Goal: Information Seeking & Learning: Find specific fact

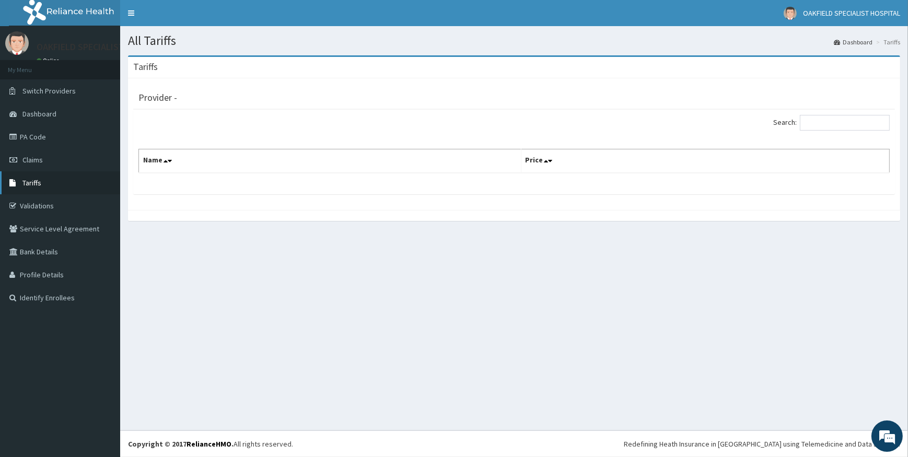
drag, startPoint x: 40, startPoint y: 178, endPoint x: 103, endPoint y: 178, distance: 62.7
click at [40, 178] on span "Tariffs" at bounding box center [31, 182] width 19 height 9
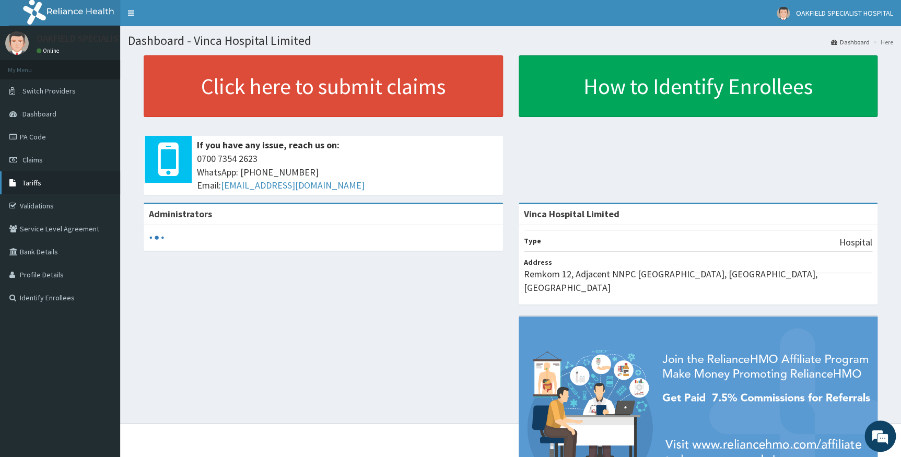
click at [37, 187] on span "Tariffs" at bounding box center [31, 182] width 19 height 9
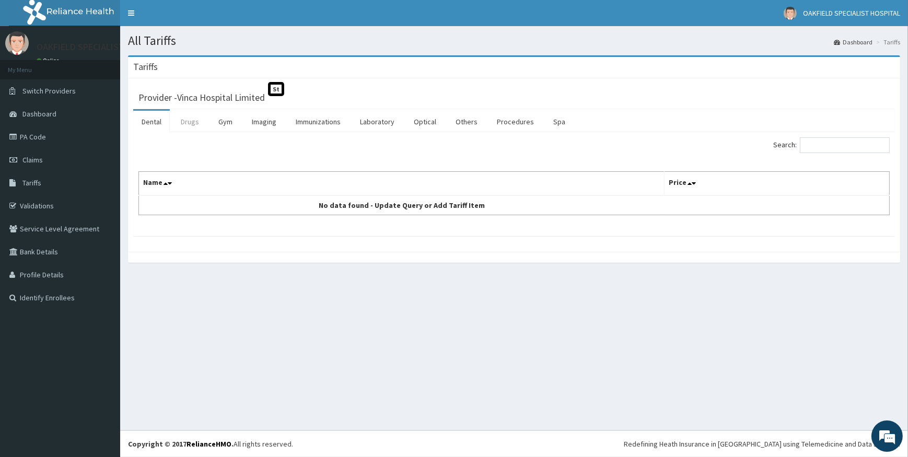
click at [188, 126] on link "Drugs" at bounding box center [189, 122] width 35 height 22
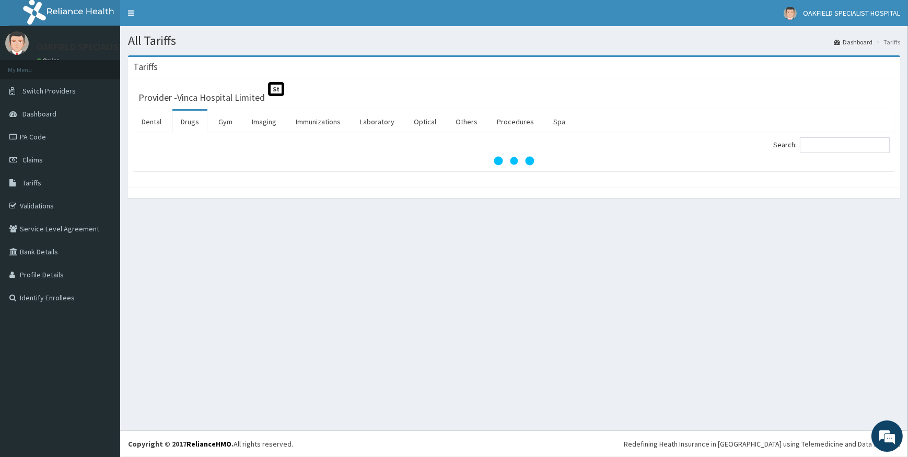
drag, startPoint x: 833, startPoint y: 131, endPoint x: 841, endPoint y: 134, distance: 8.8
click at [834, 132] on div "Search:" at bounding box center [514, 151] width 762 height 39
click at [844, 151] on input "Search:" at bounding box center [845, 145] width 90 height 16
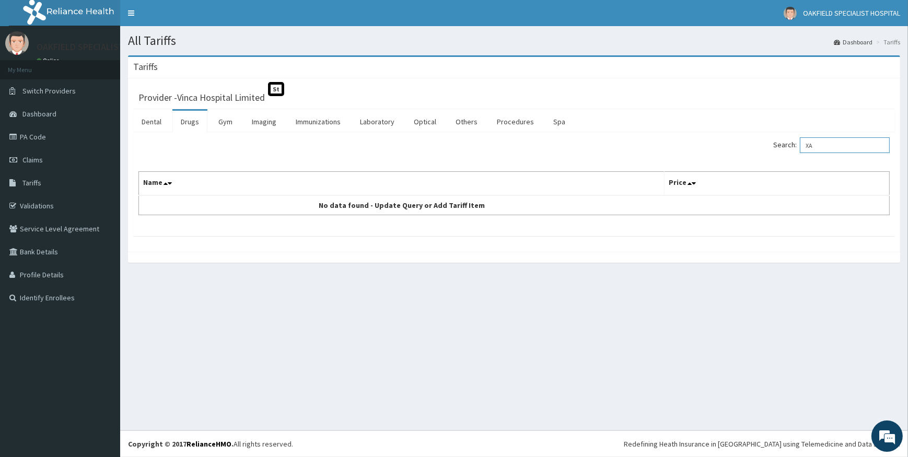
type input "X"
paste input "Xarelto"
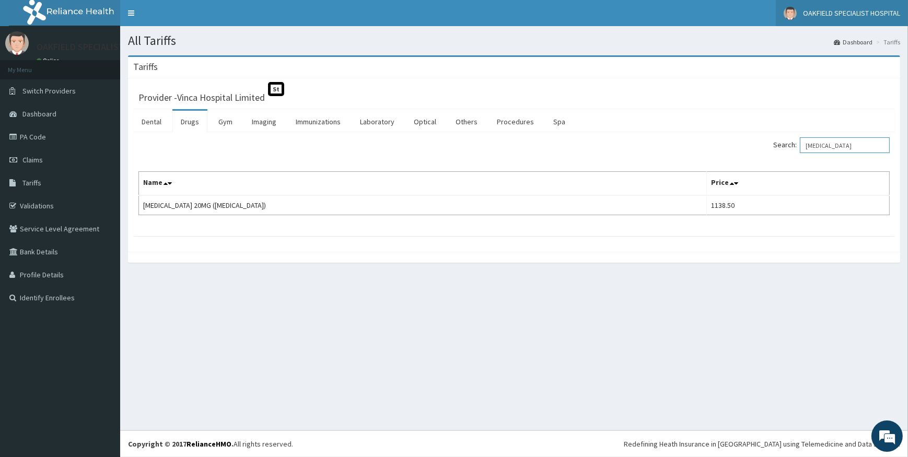
type input "Xarelto"
drag, startPoint x: 334, startPoint y: 125, endPoint x: 451, endPoint y: 118, distance: 117.3
click at [334, 125] on link "Immunizations" at bounding box center [318, 122] width 62 height 22
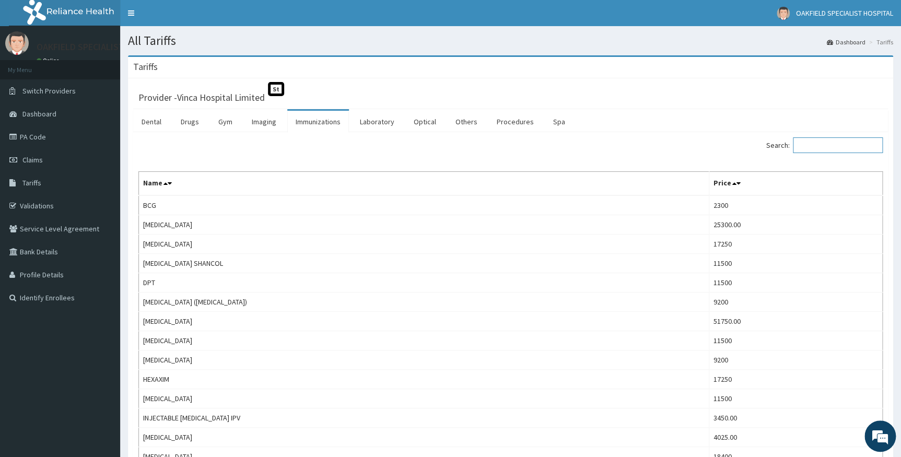
click at [837, 149] on input "Search:" at bounding box center [838, 145] width 90 height 16
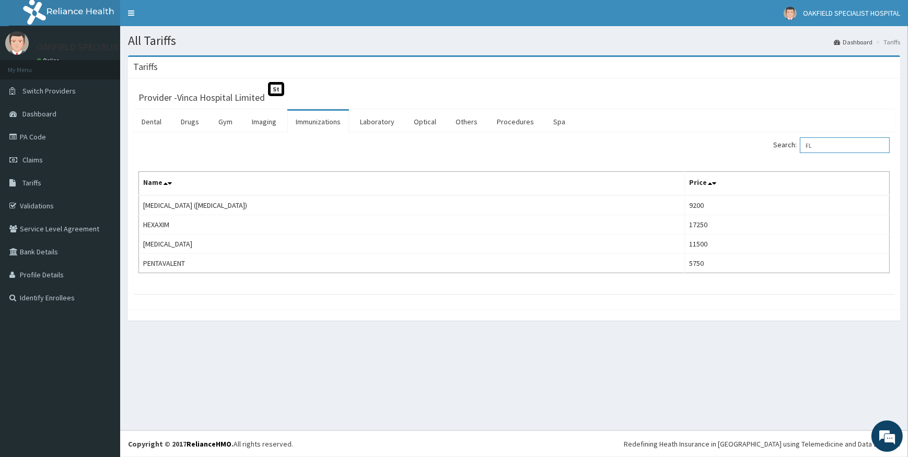
type input "F"
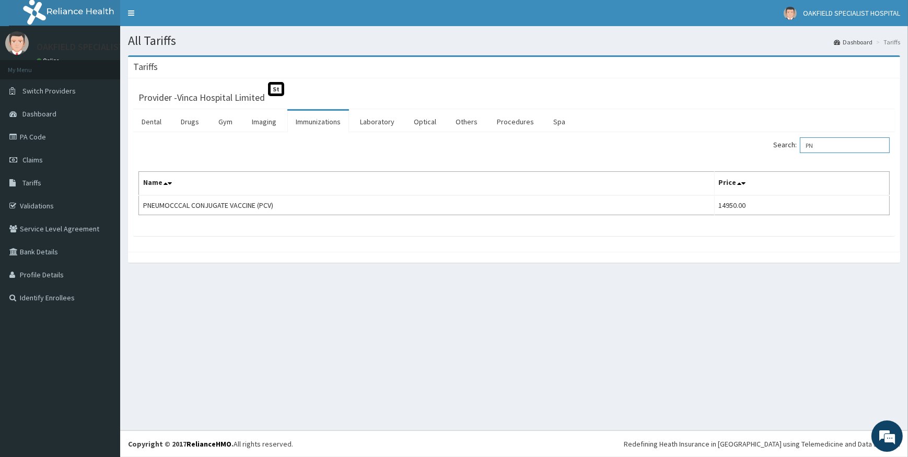
type input "P"
type input "M"
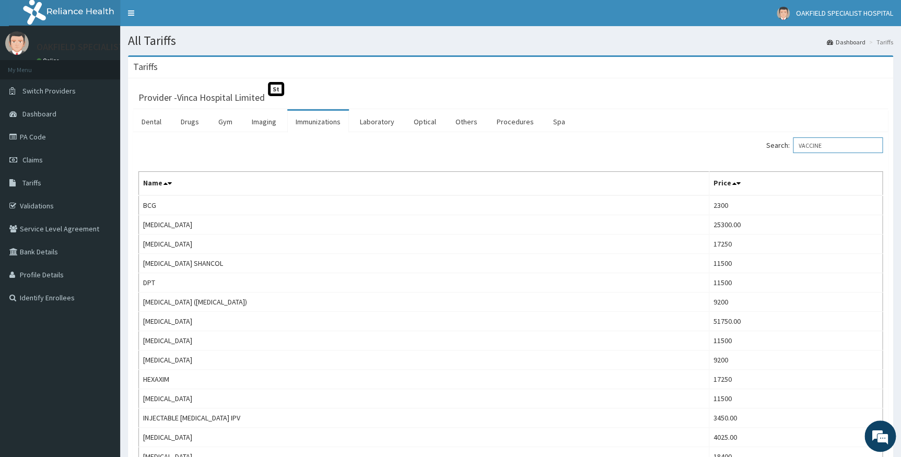
type input "VACCINE"
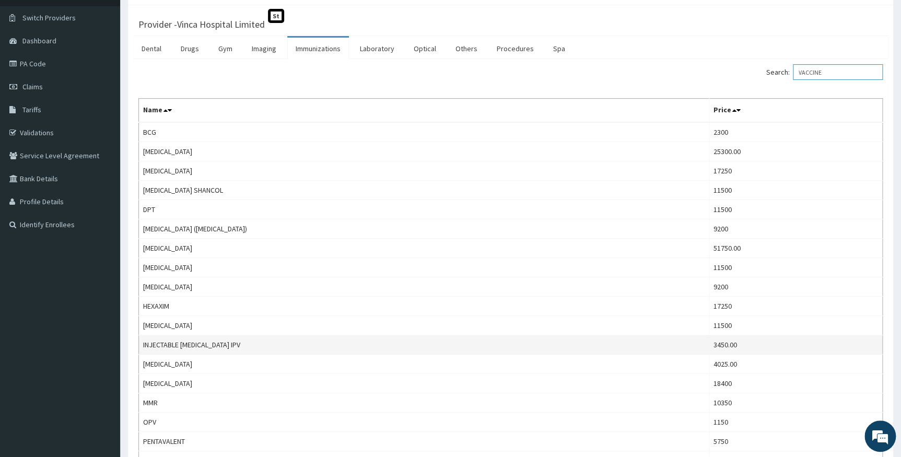
scroll to position [95, 0]
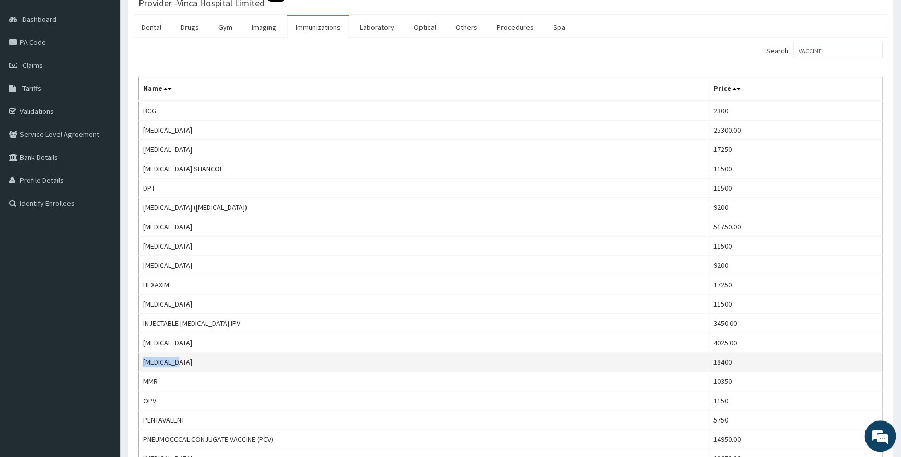
drag, startPoint x: 141, startPoint y: 357, endPoint x: 182, endPoint y: 361, distance: 41.5
click at [182, 361] on td "MENINGITIS" at bounding box center [424, 362] width 571 height 19
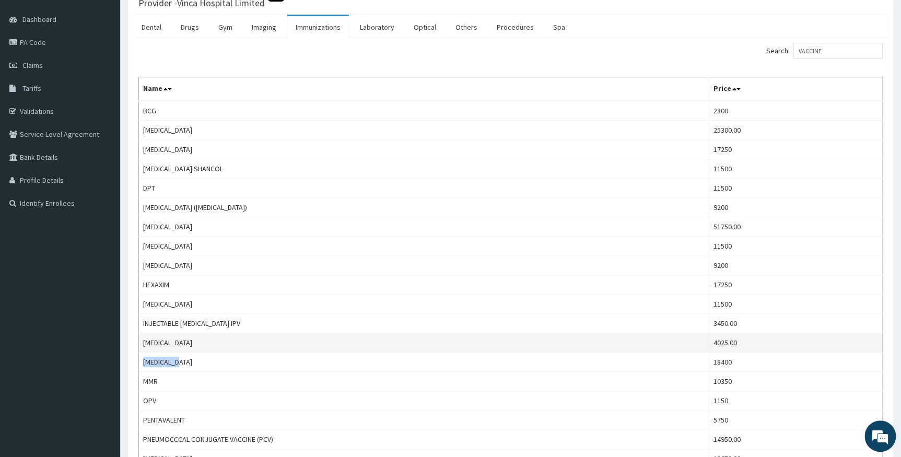
copy td "MENINGITIS"
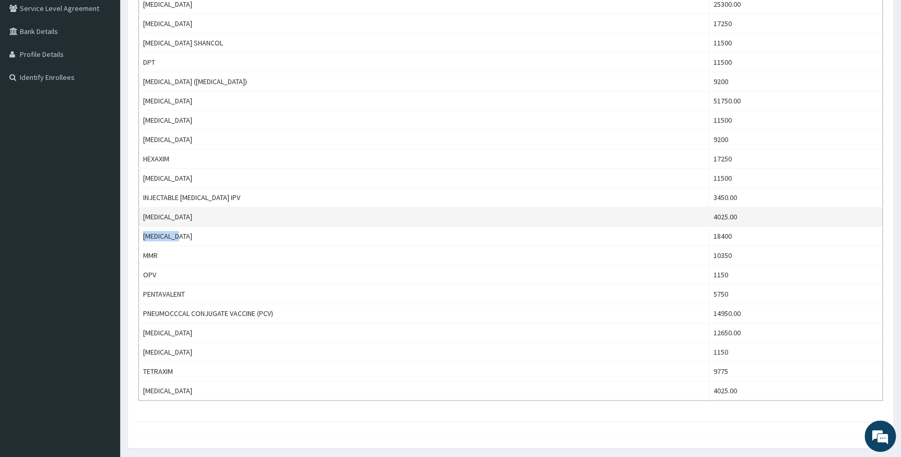
scroll to position [237, 0]
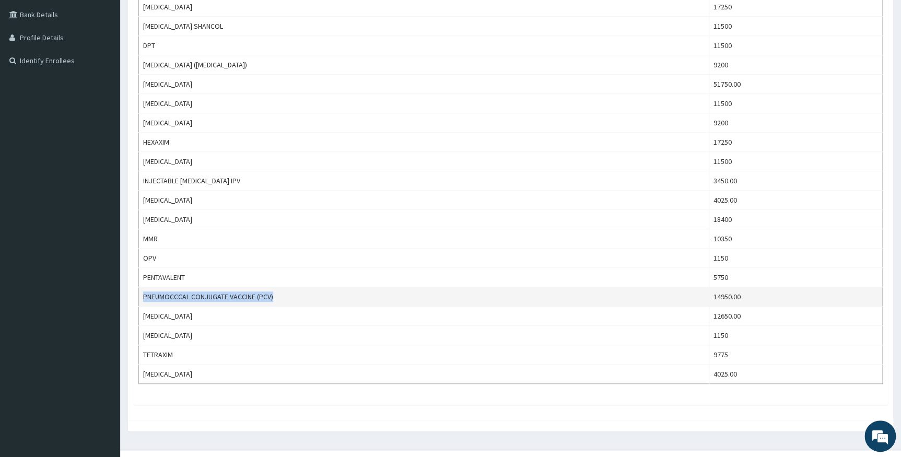
drag, startPoint x: 144, startPoint y: 295, endPoint x: 280, endPoint y: 287, distance: 136.7
click at [280, 287] on td "PNEUMOCCCAL CONJUGATE VACCINE (PCV)" at bounding box center [424, 296] width 571 height 19
copy td "PNEUMOCCCAL CONJUGATE VACCINE (PCV)"
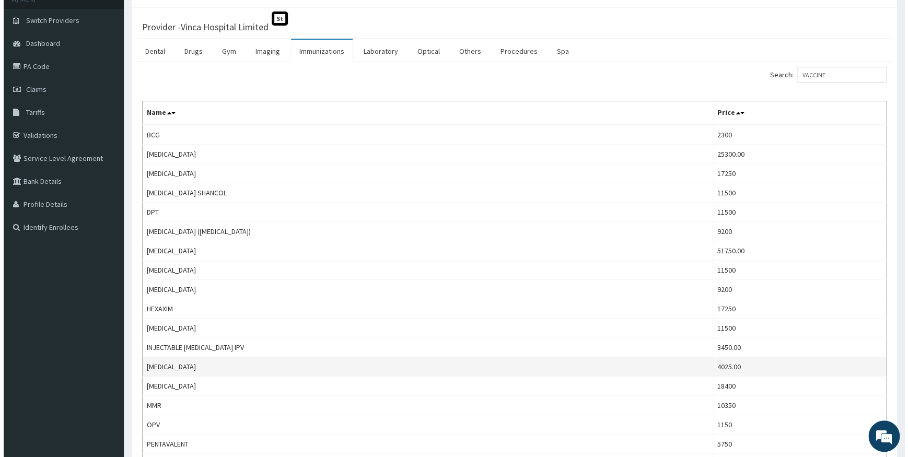
scroll to position [0, 0]
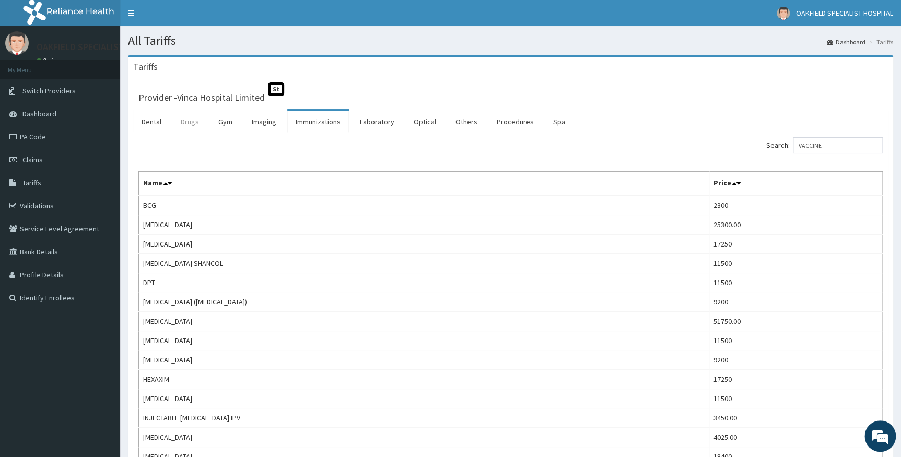
click at [194, 121] on link "Drugs" at bounding box center [189, 122] width 35 height 22
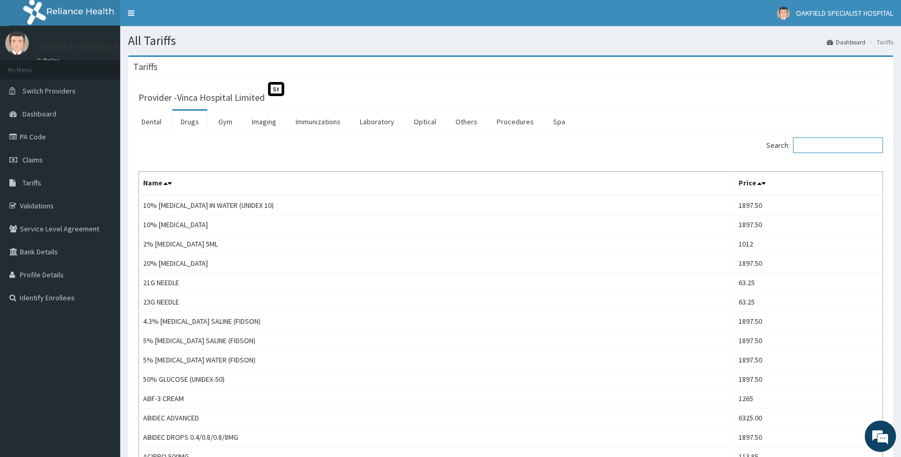
click at [859, 142] on input "Search:" at bounding box center [838, 145] width 90 height 16
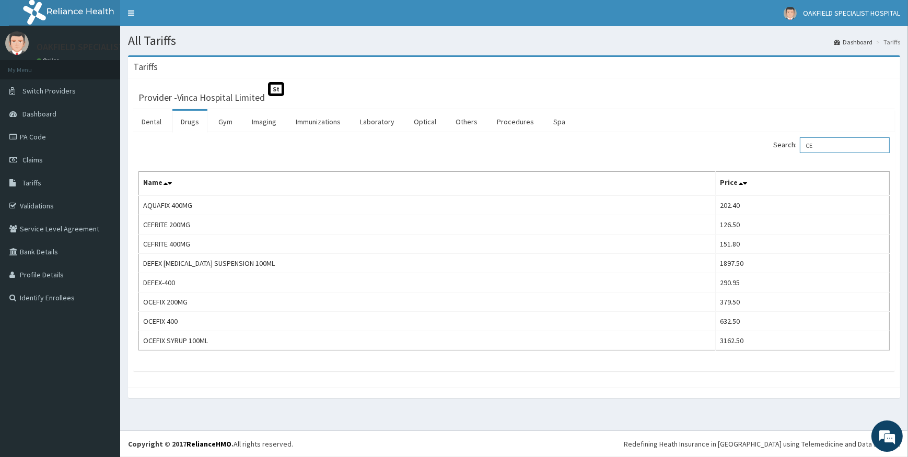
type input "C"
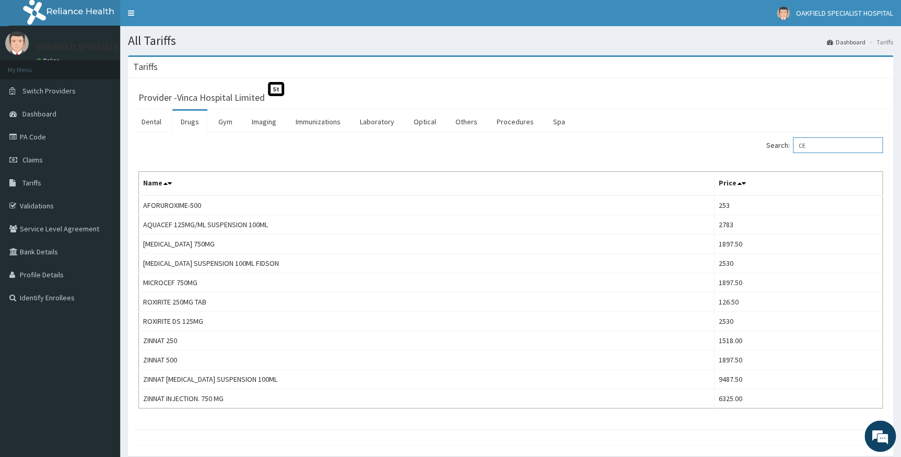
type input "C"
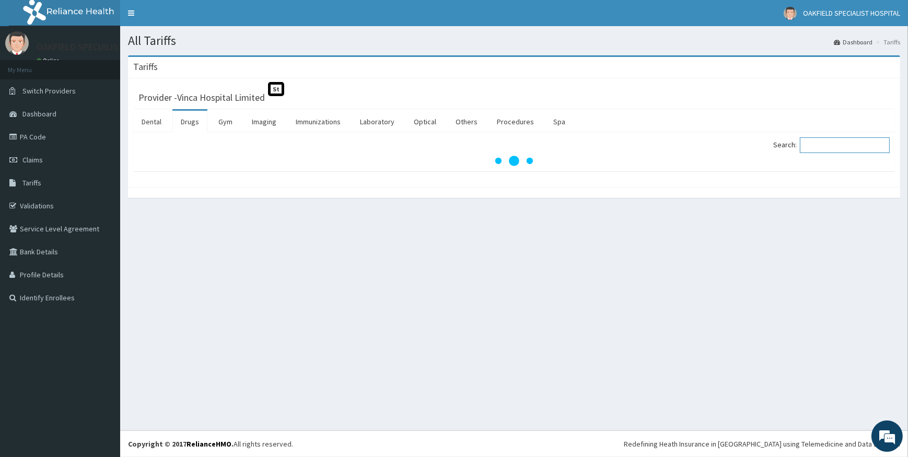
paste input "SPIRONOLACTONE"
type input "SPIRONOLACTONE"
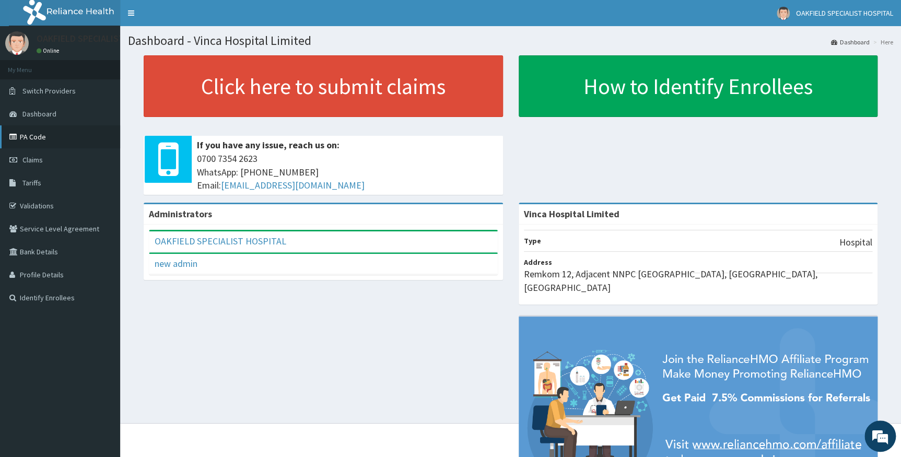
click at [28, 130] on link "PA Code" at bounding box center [60, 136] width 120 height 23
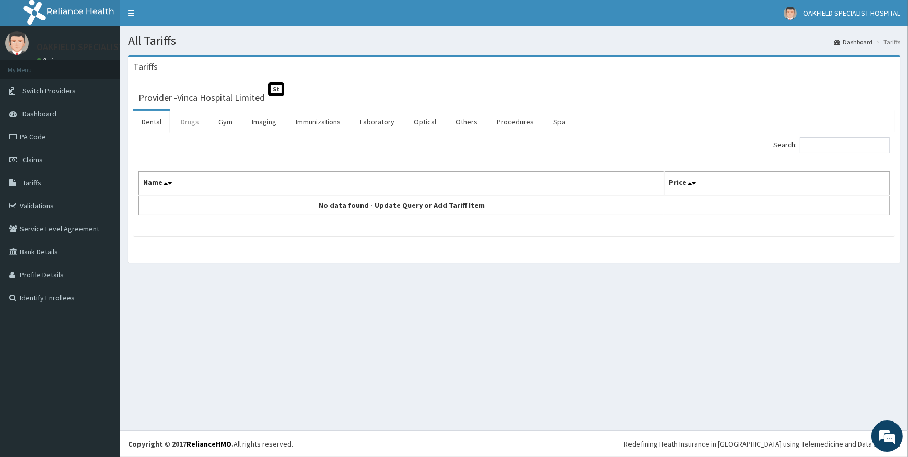
click at [185, 113] on link "Drugs" at bounding box center [189, 122] width 35 height 22
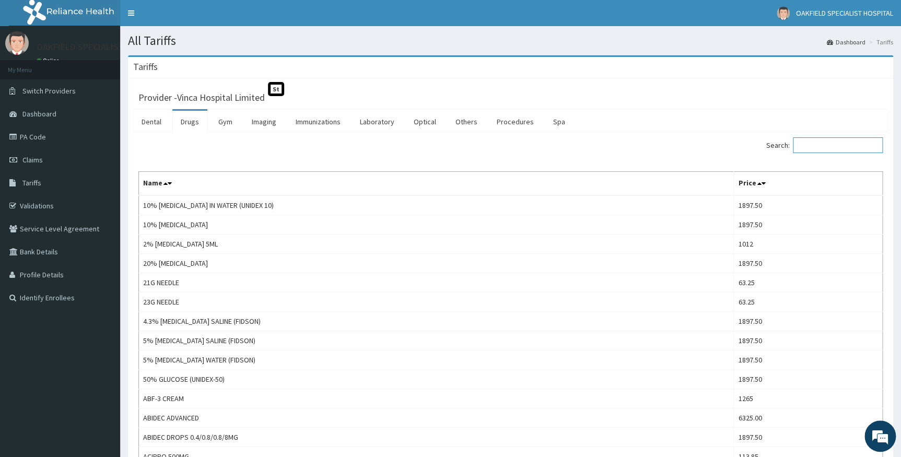
click at [811, 144] on input "Search:" at bounding box center [838, 145] width 90 height 16
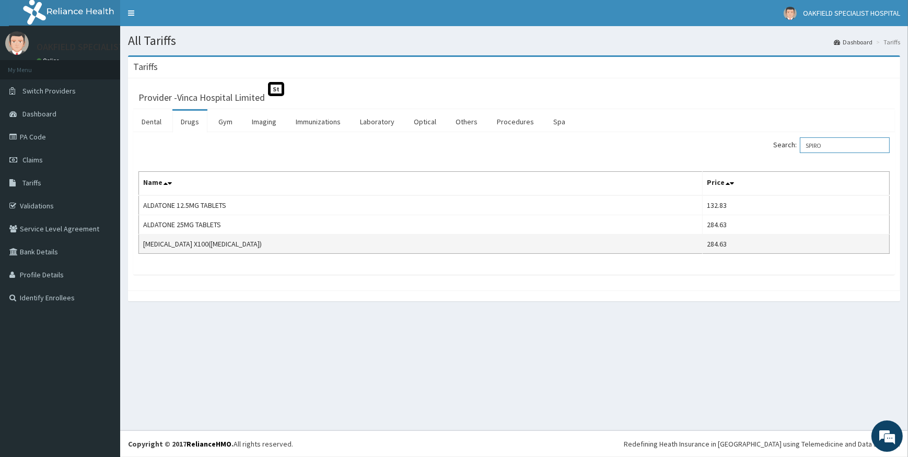
type input "SPIRO"
drag, startPoint x: 145, startPoint y: 243, endPoint x: 199, endPoint y: 244, distance: 54.4
click at [199, 244] on td "SPIRONOLACTONE X100(ALDACTONE)" at bounding box center [421, 244] width 564 height 19
copy td "SPIRONOLACTONE"
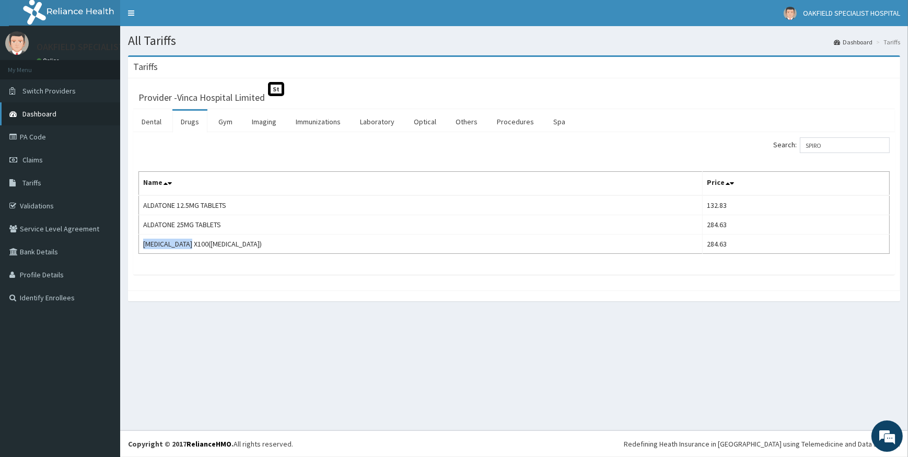
drag, startPoint x: 38, startPoint y: 176, endPoint x: 43, endPoint y: 106, distance: 70.8
click at [38, 176] on link "Tariffs" at bounding box center [60, 182] width 120 height 23
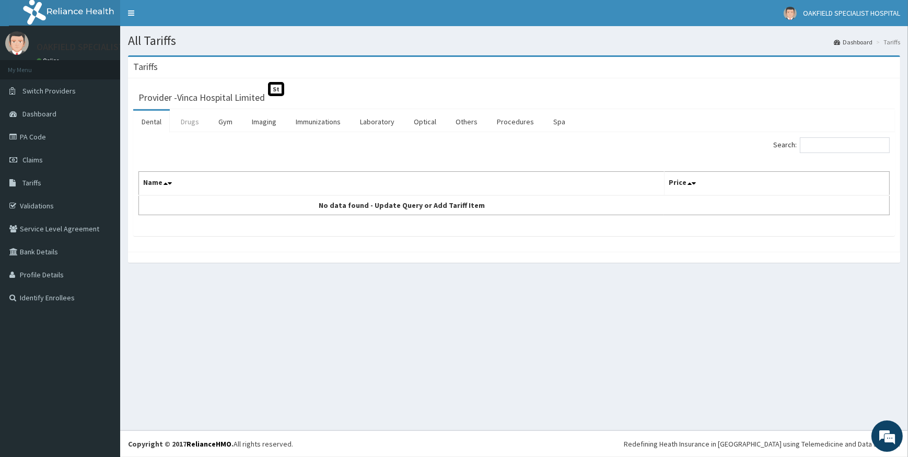
click at [184, 121] on link "Drugs" at bounding box center [189, 122] width 35 height 22
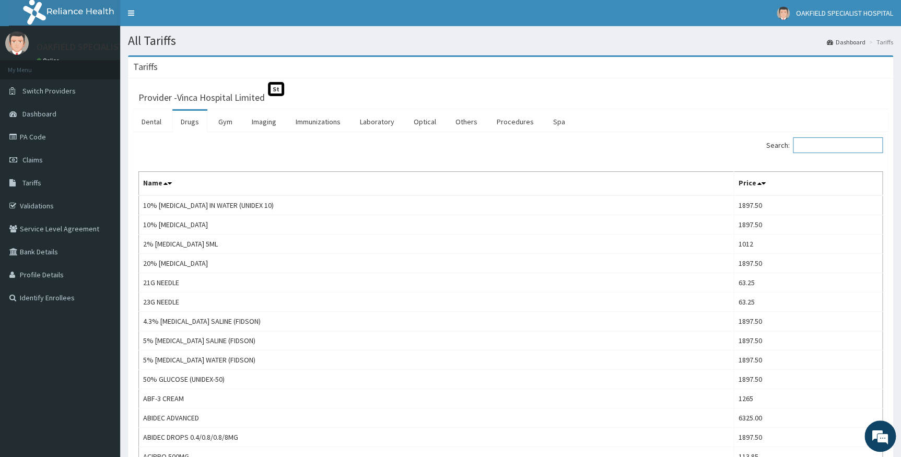
click at [840, 151] on input "Search:" at bounding box center [838, 145] width 90 height 16
paste input "[MEDICAL_DATA] 500mg daily x1/12"
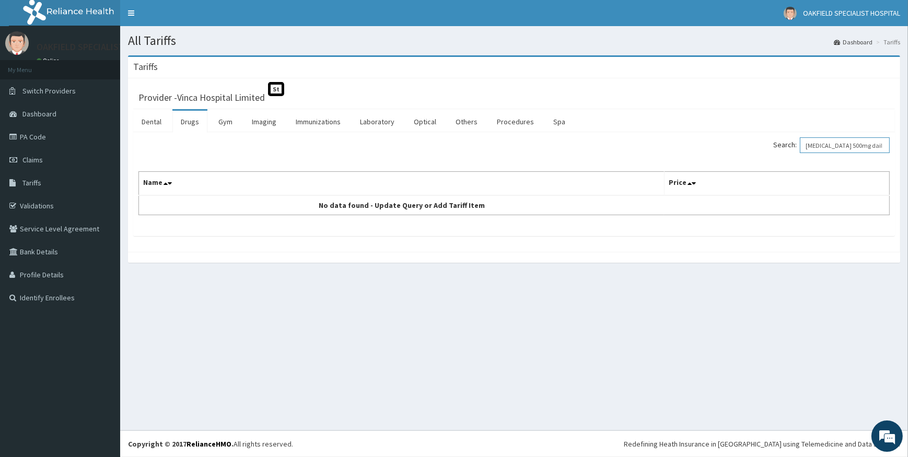
click at [886, 149] on input "[MEDICAL_DATA] 500mg daily x1/12" at bounding box center [845, 145] width 90 height 16
click at [882, 145] on input "[MEDICAL_DATA] 500mg daily x1/12" at bounding box center [845, 145] width 90 height 16
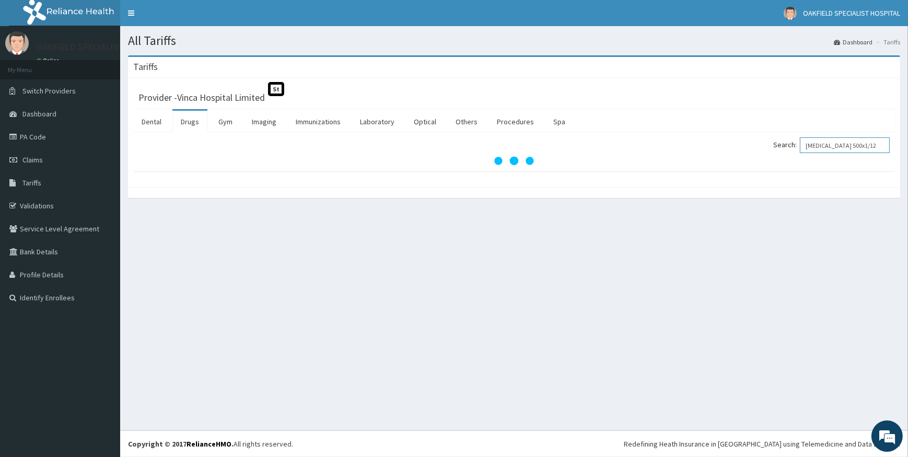
click at [878, 149] on input "[MEDICAL_DATA] 500x1/12" at bounding box center [845, 145] width 90 height 16
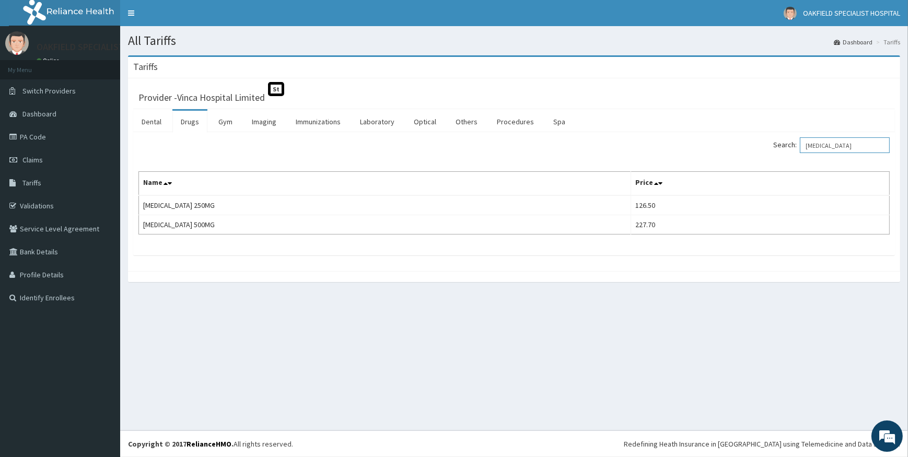
type input "[MEDICAL_DATA]"
